Goal: Information Seeking & Learning: Find specific fact

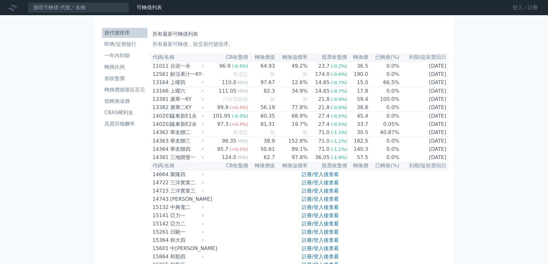
click at [516, 5] on link "登入／註冊" at bounding box center [524, 8] width 35 height 10
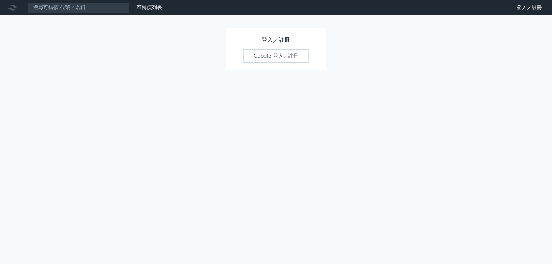
click at [284, 59] on link "Google 登入／註冊" at bounding box center [276, 55] width 66 height 13
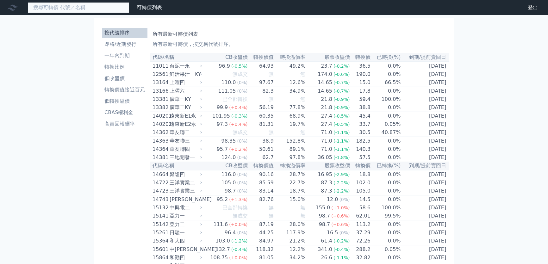
click at [100, 8] on input at bounding box center [78, 7] width 101 height 11
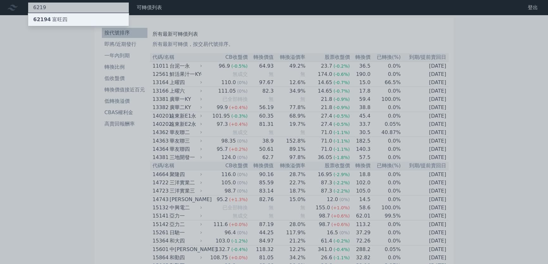
type input "6219"
click at [57, 21] on div "62194 富旺四" at bounding box center [50, 20] width 34 height 8
